Goal: Task Accomplishment & Management: Complete application form

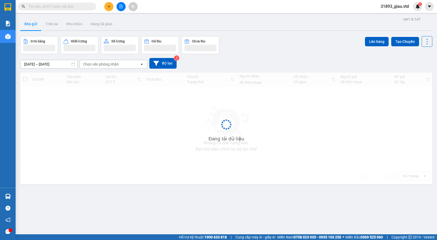
click at [109, 7] on icon "plus" at bounding box center [109, 7] width 4 height 4
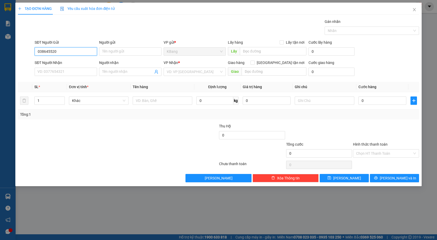
click at [49, 51] on input "038645520" at bounding box center [66, 51] width 62 height 8
type input "0386455520"
click at [57, 63] on div "0386455520" at bounding box center [66, 62] width 56 height 6
type input "0367750839"
type input "thắm"
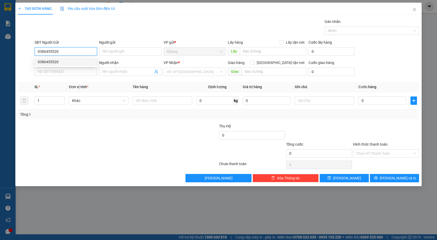
type input "đak nông"
type input "0386455520"
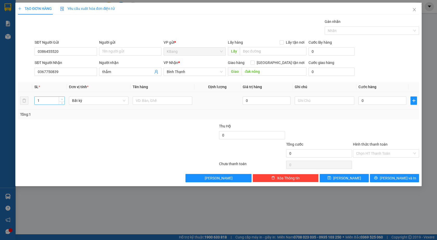
type input "2"
click at [62, 99] on icon "up" at bounding box center [62, 100] width 2 height 2
click at [83, 104] on span "Bất kỳ" at bounding box center [98, 101] width 53 height 8
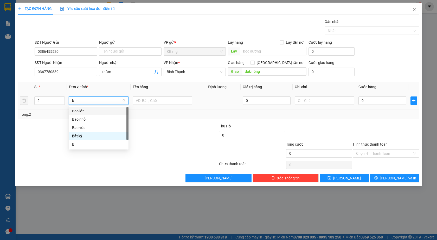
type input "b"
click at [83, 126] on div "Bao vừa" at bounding box center [98, 128] width 53 height 6
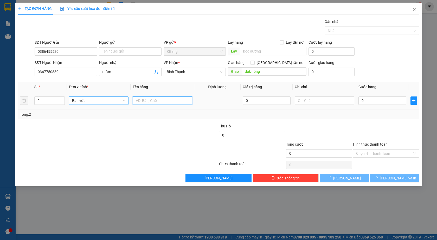
click at [149, 100] on input "text" at bounding box center [163, 100] width 60 height 8
type input "gao"
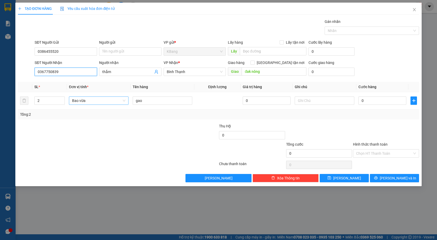
click at [55, 74] on input "0367750839" at bounding box center [66, 72] width 62 height 8
click at [367, 99] on input "0" at bounding box center [382, 100] width 48 height 8
type input "1"
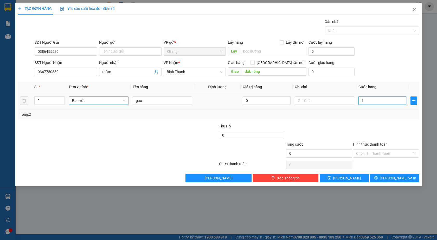
type input "1"
type input "14"
type input "140"
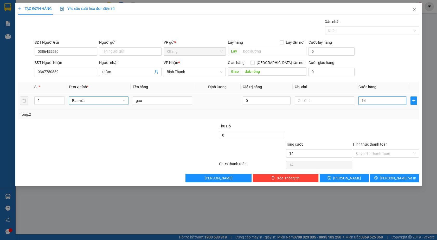
type input "140"
type input "1.400"
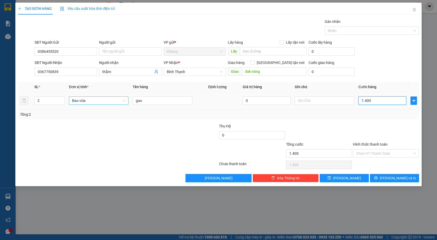
type input "14.000"
type input "140.000"
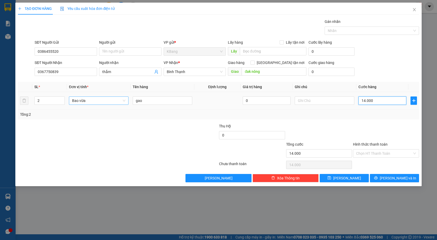
type input "140.000"
click at [375, 154] on input "Hình thức thanh toán" at bounding box center [384, 153] width 56 height 8
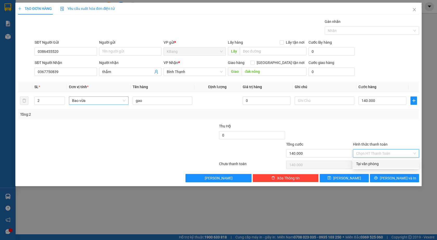
click at [372, 164] on div "Tại văn phòng" at bounding box center [386, 164] width 60 height 6
type input "0"
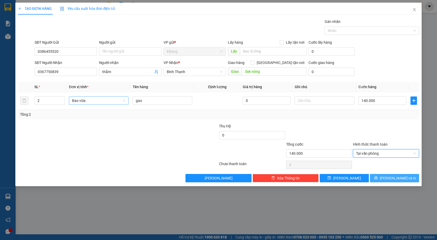
click at [377, 176] on icon "printer" at bounding box center [376, 178] width 4 height 4
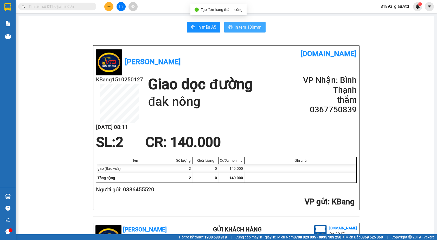
click at [244, 27] on span "In tem 100mm" at bounding box center [247, 27] width 27 height 6
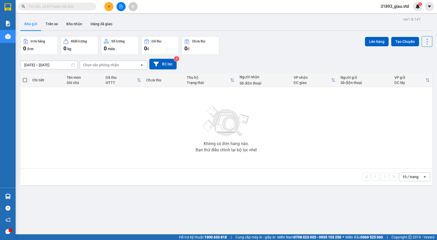
click at [56, 7] on input "text" at bounding box center [59, 7] width 61 height 6
paste input "0367750839"
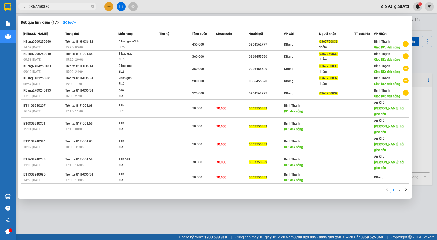
type input "0367750839"
click at [114, 209] on div at bounding box center [218, 120] width 437 height 240
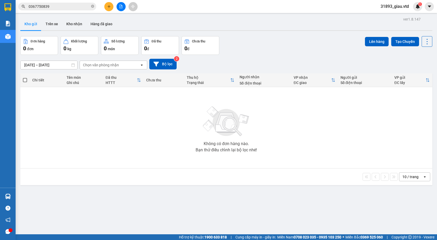
click at [120, 8] on icon "file-add" at bounding box center [121, 7] width 3 height 4
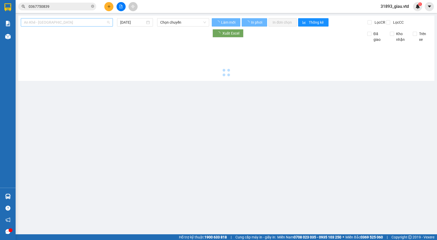
click at [33, 20] on span "An Khê - Sài Gòn" at bounding box center [67, 22] width 86 height 8
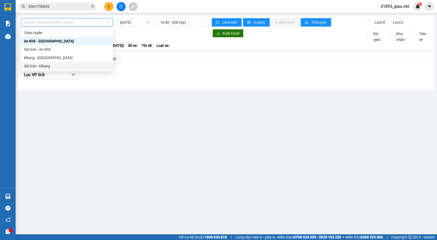
click at [38, 65] on div "Sài Gòn - KBang" at bounding box center [67, 66] width 86 height 6
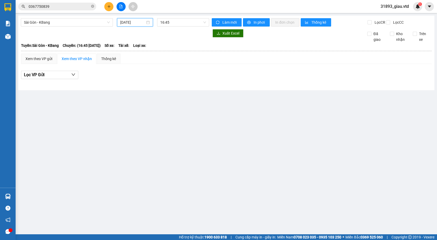
click at [127, 24] on input "15/10/2025" at bounding box center [132, 22] width 25 height 6
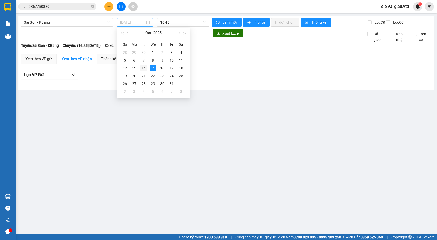
click at [145, 66] on div "14" at bounding box center [143, 68] width 6 height 6
type input "14/10/2025"
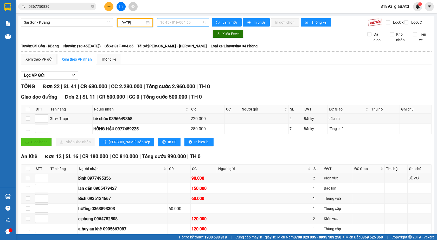
click at [188, 20] on span "16:45 - 81F-004.65" at bounding box center [183, 22] width 46 height 8
click at [183, 49] on div "17:00 - 81H-036.93" at bounding box center [179, 50] width 41 height 6
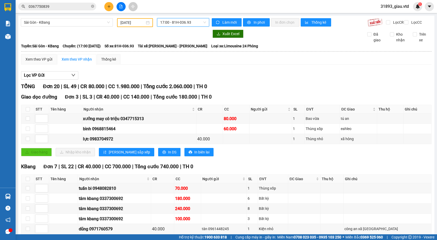
click at [175, 21] on span "17:00 - 81H-036.93" at bounding box center [183, 22] width 46 height 8
click at [181, 40] on div "16:45 - 81F-004.65" at bounding box center [179, 41] width 41 height 6
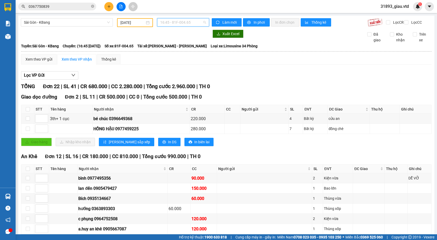
click at [172, 23] on span "16:45 - 81F-004.65" at bounding box center [183, 22] width 46 height 8
click at [180, 50] on div "17:00 - 81H-036.93" at bounding box center [179, 50] width 41 height 6
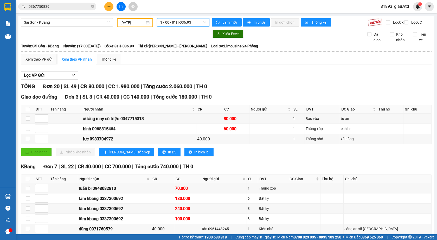
click at [176, 24] on span "17:00 - 81H-036.93" at bounding box center [183, 22] width 46 height 8
click at [182, 40] on div "16:45 - 81F-004.65" at bounding box center [179, 41] width 41 height 6
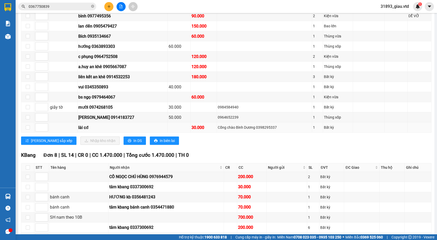
scroll to position [212, 0]
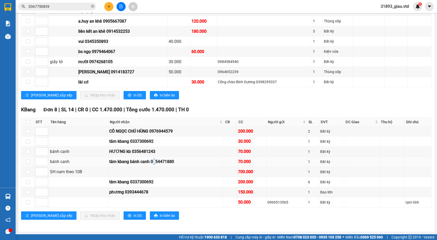
drag, startPoint x: 156, startPoint y: 164, endPoint x: 154, endPoint y: 157, distance: 7.7
click at [154, 157] on td "tâm kbang bánh canh 0354471880" at bounding box center [166, 162] width 116 height 10
drag, startPoint x: 145, startPoint y: 182, endPoint x: 140, endPoint y: 174, distance: 9.2
click at [140, 174] on tbody "CÔ NGỌC CHÚ HÙNG 0976944579 200.000 2 Bất kỳ tâm kbang 0337300692 30.000 1 Bất …" at bounding box center [226, 166] width 410 height 81
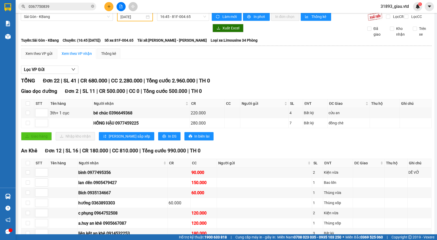
scroll to position [4, 0]
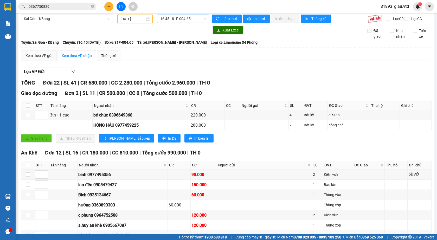
click at [186, 23] on div "16:45 - 81F-004.65" at bounding box center [183, 19] width 52 height 8
click at [185, 44] on div "17:00 - 81H-036.93" at bounding box center [179, 46] width 41 height 6
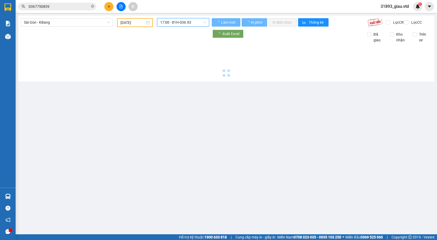
scroll to position [0, 0]
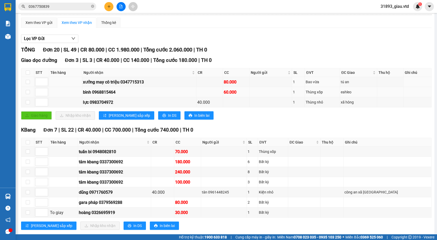
scroll to position [78, 0]
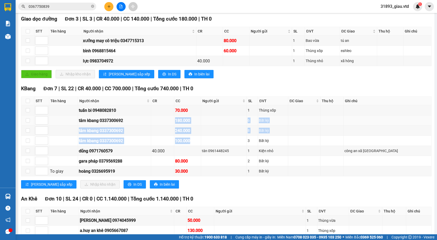
drag, startPoint x: 205, startPoint y: 144, endPoint x: 190, endPoint y: 126, distance: 23.8
click at [190, 126] on tbody "tuấn bi 0948082810 70.000 1 Thùng xốp tâm kbang 0337300692 180.000 6 Bất kỳ tâm…" at bounding box center [226, 140] width 410 height 71
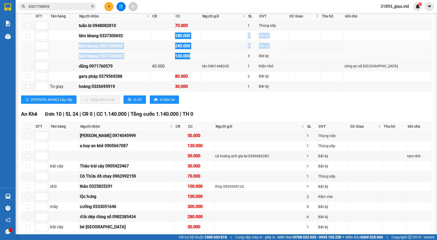
scroll to position [139, 0]
